Goal: Task Accomplishment & Management: Use online tool/utility

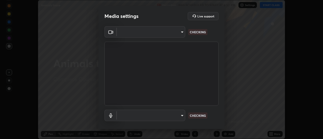
scroll to position [139, 323]
type input "1769541d7db8b910b2b6aaf592df5ff8660c63acaad49df9064175df0c6f581f"
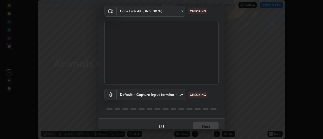
scroll to position [27, 0]
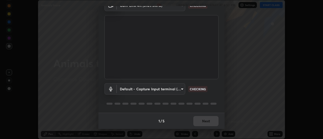
click at [183, 89] on body "Erase all Animals tissue Recording WAS SCHEDULED TO START AT 6:30 PM Settings S…" at bounding box center [161, 69] width 323 height 139
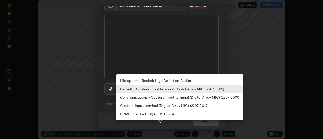
click at [180, 95] on li "Communications - Capture Input terminal (Digital Array MIC) (2207:0019)" at bounding box center [179, 97] width 127 height 8
type input "communications"
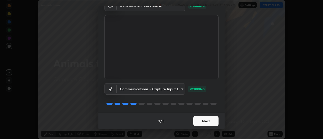
click at [210, 120] on button "Next" at bounding box center [206, 121] width 25 height 10
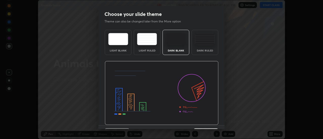
scroll to position [12, 0]
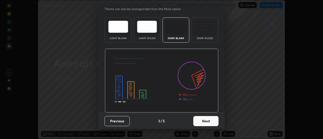
click at [214, 120] on button "Next" at bounding box center [206, 121] width 25 height 10
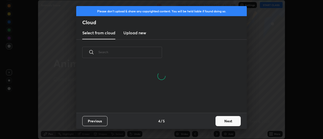
click at [225, 119] on button "Next" at bounding box center [228, 121] width 25 height 10
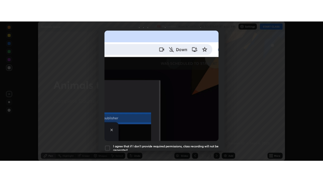
scroll to position [130, 0]
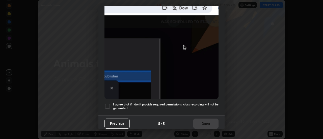
click at [210, 103] on h5 "I agree that if I don't provide required permissions, class recording will not …" at bounding box center [166, 107] width 106 height 8
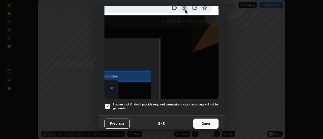
click at [213, 123] on button "Done" at bounding box center [206, 124] width 25 height 10
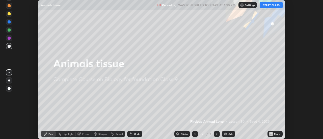
click at [278, 6] on button "START CLASS" at bounding box center [271, 5] width 23 height 6
click at [280, 134] on div "More" at bounding box center [277, 134] width 6 height 3
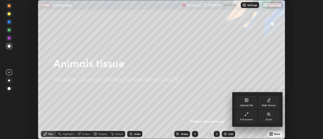
click at [253, 118] on div "Full screen" at bounding box center [247, 117] width 20 height 12
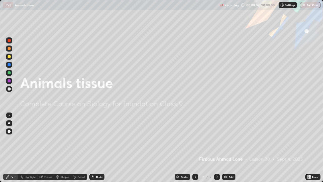
scroll to position [182, 323]
click at [229, 139] on div "Add" at bounding box center [231, 177] width 5 height 3
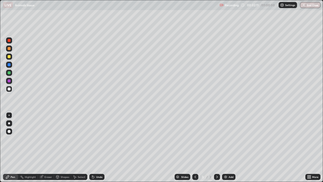
click at [10, 132] on div at bounding box center [9, 131] width 3 height 3
click at [9, 56] on div at bounding box center [9, 56] width 3 height 3
click at [234, 139] on div "Add" at bounding box center [228, 177] width 13 height 6
click at [9, 131] on div at bounding box center [9, 131] width 3 height 3
click at [8, 56] on div at bounding box center [9, 56] width 3 height 3
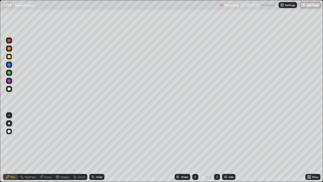
click at [9, 90] on div at bounding box center [9, 88] width 3 height 3
click at [10, 57] on div at bounding box center [9, 56] width 3 height 3
click at [9, 73] on div at bounding box center [9, 72] width 3 height 3
click at [100, 139] on div "Undo" at bounding box center [99, 177] width 6 height 3
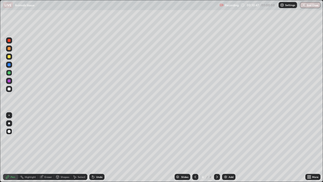
click at [100, 139] on div "Undo" at bounding box center [99, 177] width 6 height 3
click at [10, 89] on div at bounding box center [9, 88] width 3 height 3
click at [8, 57] on div at bounding box center [9, 56] width 3 height 3
click at [9, 49] on div at bounding box center [9, 48] width 3 height 3
click at [9, 89] on div at bounding box center [9, 88] width 3 height 3
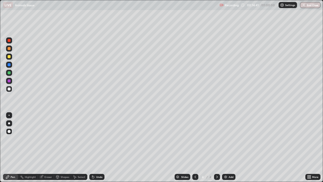
click at [9, 55] on div at bounding box center [9, 56] width 3 height 3
click at [9, 50] on div at bounding box center [9, 48] width 3 height 3
click at [10, 89] on div at bounding box center [9, 88] width 3 height 3
click at [10, 72] on div at bounding box center [9, 72] width 3 height 3
click at [97, 139] on div "Undo" at bounding box center [99, 177] width 6 height 3
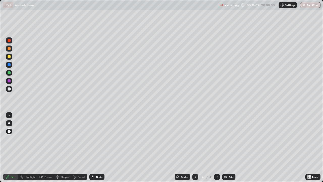
click at [97, 139] on div "Undo" at bounding box center [99, 177] width 6 height 3
click at [231, 139] on div "Add" at bounding box center [231, 177] width 5 height 3
click at [227, 139] on div "Add" at bounding box center [228, 177] width 13 height 6
click at [9, 58] on div at bounding box center [9, 56] width 3 height 3
click at [9, 89] on div at bounding box center [9, 88] width 3 height 3
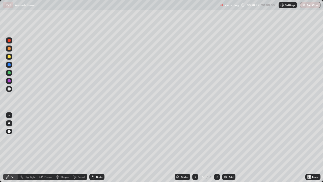
click at [227, 139] on img at bounding box center [226, 177] width 4 height 4
click at [9, 56] on div at bounding box center [9, 56] width 3 height 3
click at [233, 139] on div "Add" at bounding box center [231, 177] width 5 height 3
click at [9, 89] on div at bounding box center [9, 88] width 3 height 3
click at [9, 81] on div at bounding box center [9, 80] width 3 height 3
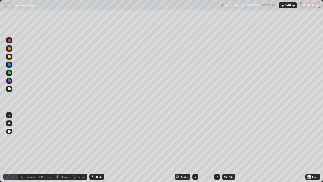
click at [8, 89] on div at bounding box center [9, 88] width 3 height 3
click at [10, 73] on div at bounding box center [9, 72] width 3 height 3
click at [9, 89] on div at bounding box center [9, 88] width 3 height 3
click at [9, 80] on div at bounding box center [9, 80] width 3 height 3
click at [8, 88] on div at bounding box center [9, 88] width 3 height 3
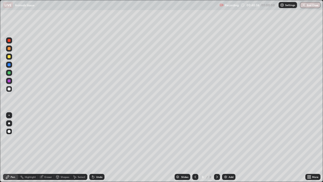
click at [230, 139] on div "Add" at bounding box center [228, 177] width 13 height 6
click at [195, 139] on icon at bounding box center [196, 177] width 4 height 4
click at [234, 139] on div "Add" at bounding box center [228, 177] width 13 height 6
click at [11, 58] on div at bounding box center [9, 57] width 6 height 6
click at [9, 49] on div at bounding box center [9, 48] width 3 height 3
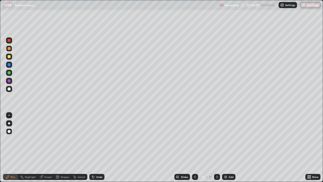
click at [9, 58] on div at bounding box center [9, 56] width 3 height 3
click at [229, 139] on div "Add" at bounding box center [231, 177] width 5 height 3
click at [309, 6] on button "End Class" at bounding box center [311, 5] width 20 height 6
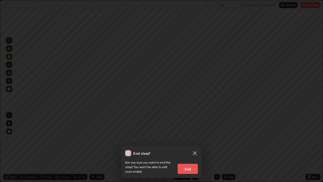
click at [191, 139] on button "End" at bounding box center [188, 169] width 20 height 10
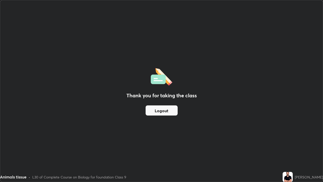
click at [176, 109] on button "Logout" at bounding box center [162, 110] width 32 height 10
